Goal: Transaction & Acquisition: Purchase product/service

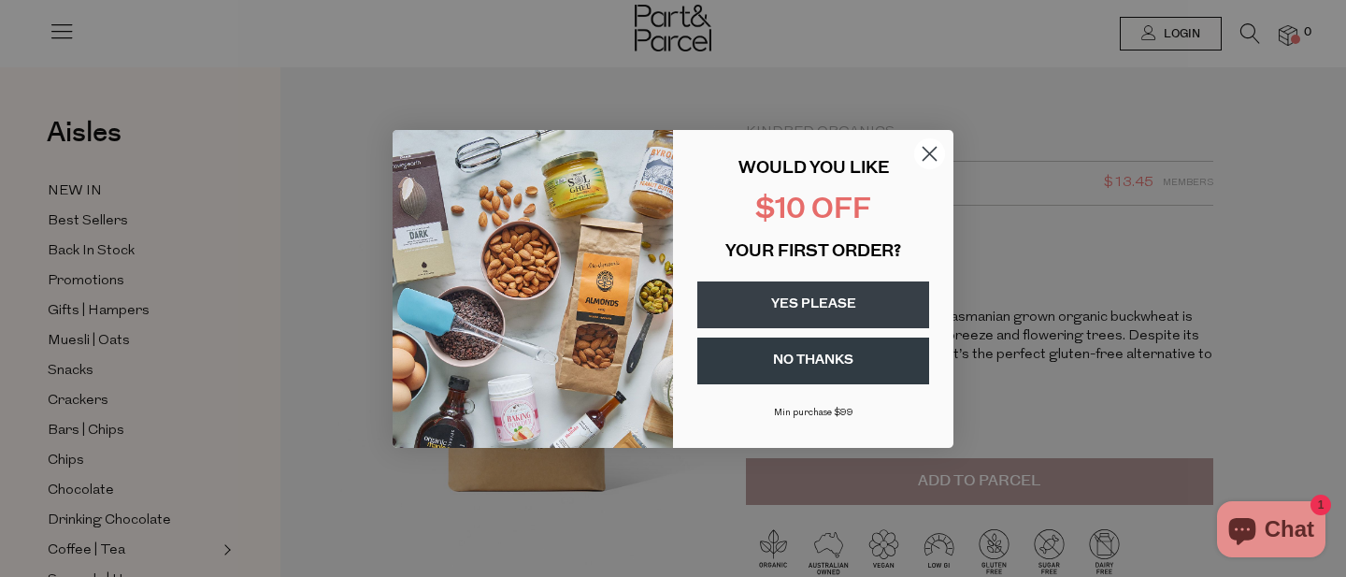
click at [927, 159] on circle "Close dialog" at bounding box center [929, 152] width 31 height 31
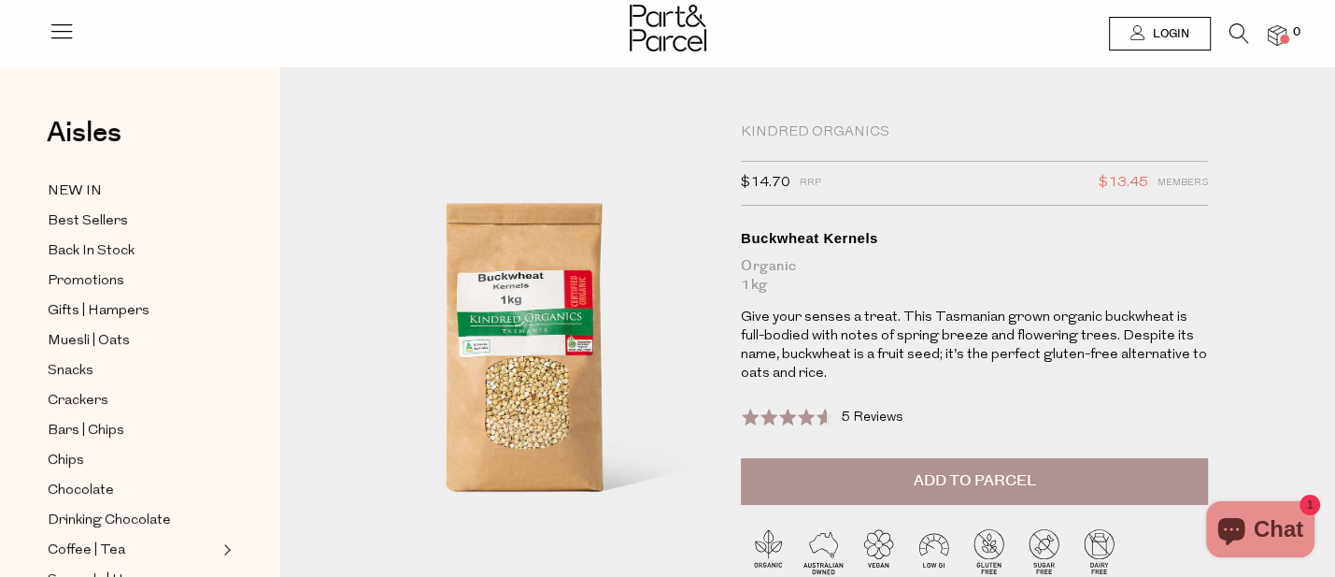
click at [953, 487] on span "Add to Parcel" at bounding box center [974, 480] width 122 height 21
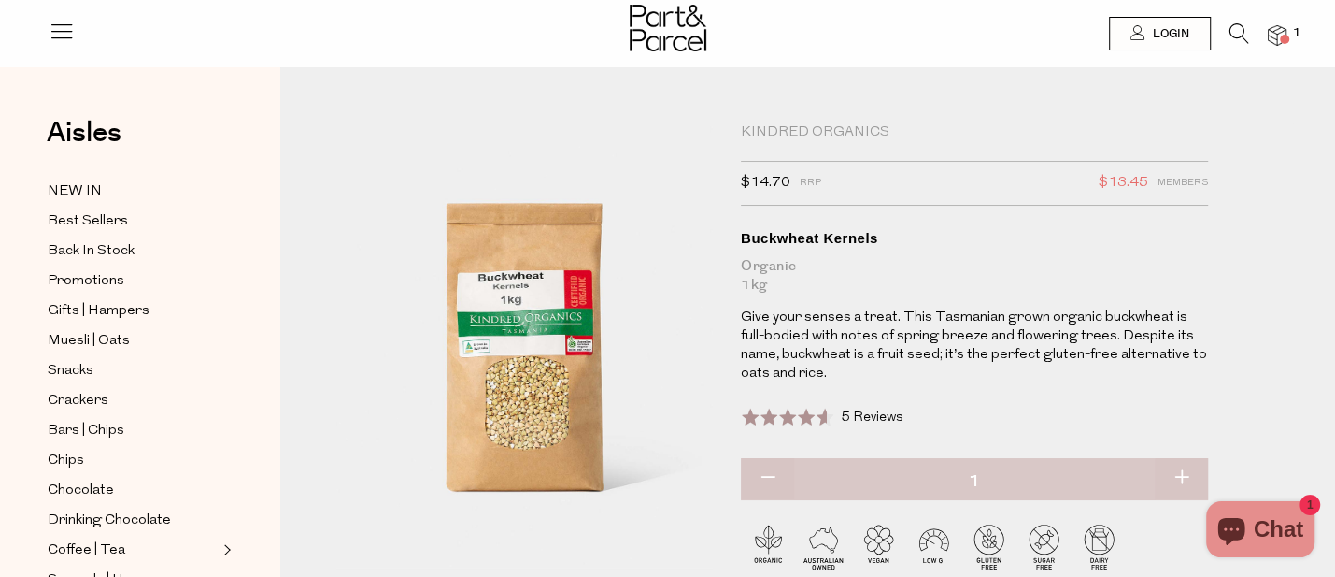
click at [1196, 482] on button "button" at bounding box center [1181, 478] width 53 height 41
type input "2"
click at [1277, 39] on img at bounding box center [1277, 35] width 19 height 21
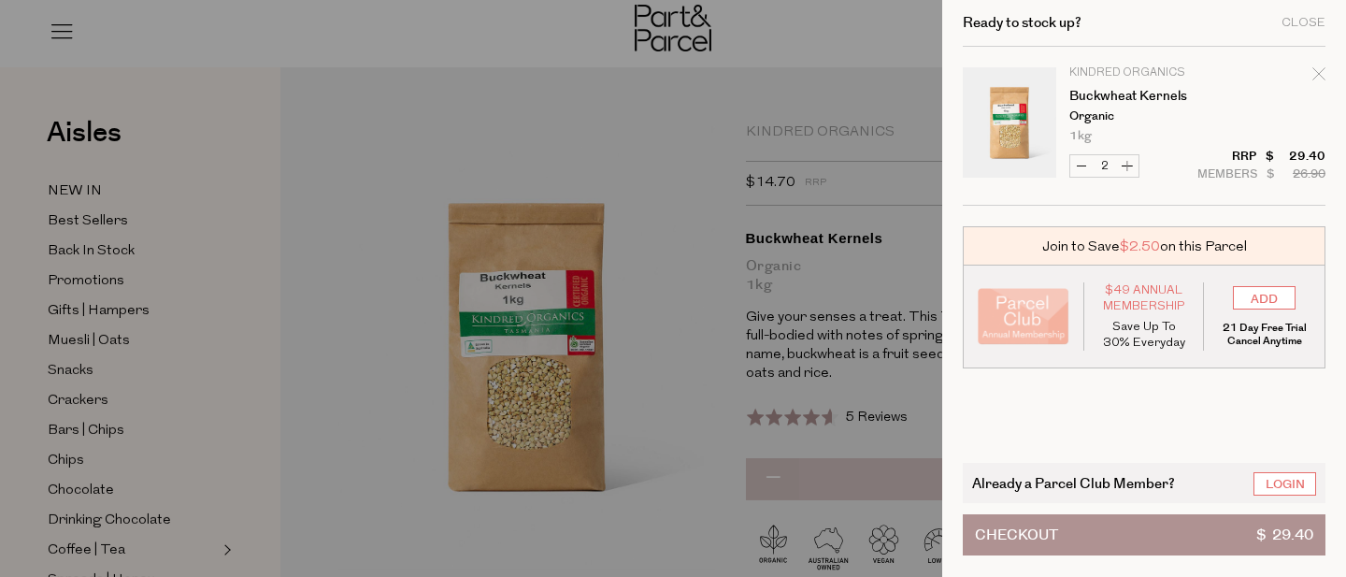
click at [1277, 39] on div "Ready to stock up? Close" at bounding box center [1144, 23] width 363 height 47
click at [1044, 529] on span "Checkout" at bounding box center [1016, 534] width 83 height 39
